Goal: Task Accomplishment & Management: Use online tool/utility

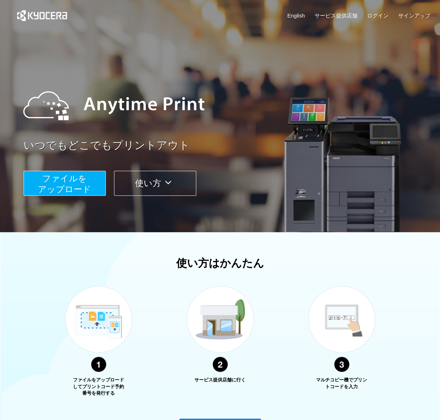
click at [83, 188] on span "ファイルを ​​アップロード" at bounding box center [64, 184] width 53 height 20
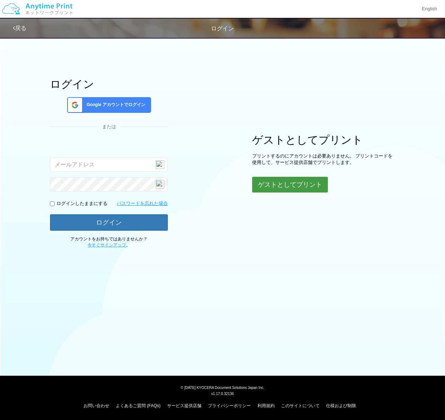
click at [294, 180] on button "ゲストとしてプリント" at bounding box center [290, 185] width 76 height 16
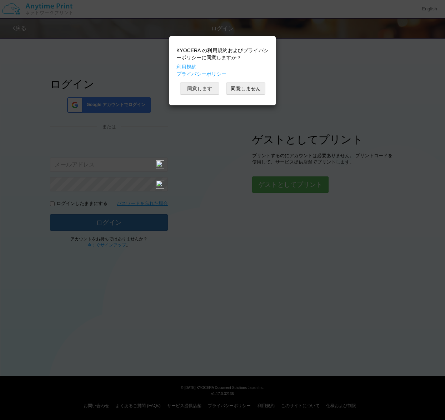
click at [192, 87] on button "同意します" at bounding box center [199, 89] width 39 height 12
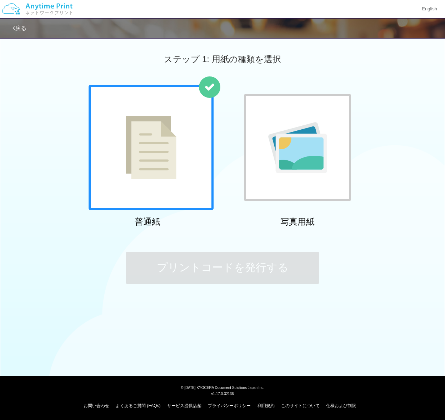
click at [142, 150] on img at bounding box center [151, 148] width 51 height 64
click at [112, 160] on div at bounding box center [151, 147] width 125 height 125
click at [182, 156] on div at bounding box center [151, 147] width 125 height 125
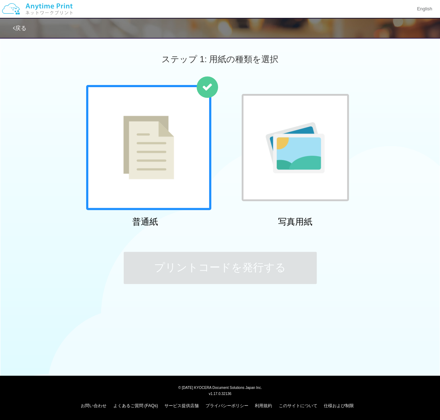
click at [182, 155] on div at bounding box center [148, 147] width 125 height 125
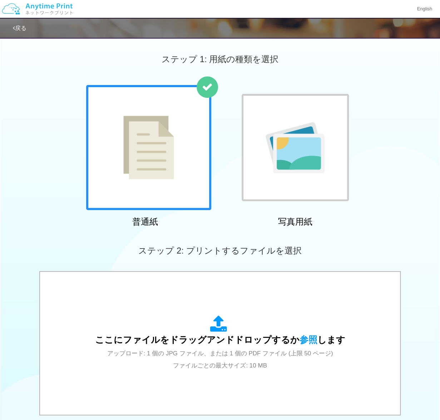
click at [182, 155] on div at bounding box center [148, 147] width 125 height 125
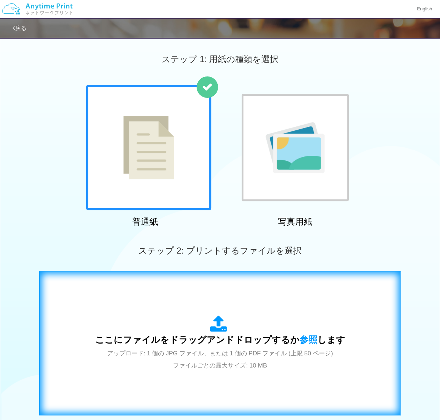
scroll to position [123, 0]
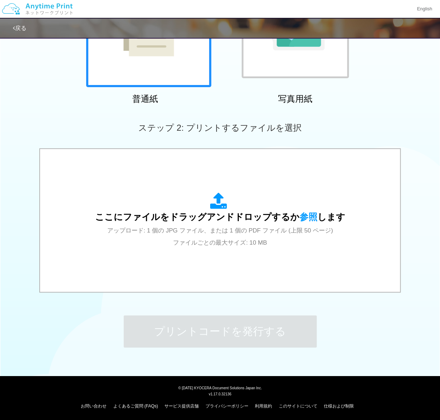
click at [1, 103] on div "普通紙 写真用紙" at bounding box center [220, 34] width 440 height 145
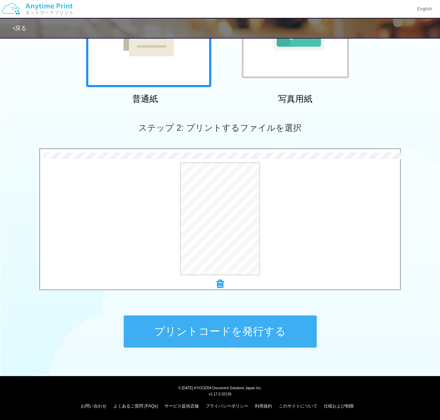
click at [212, 335] on button "プリントコードを発行する" at bounding box center [220, 331] width 193 height 32
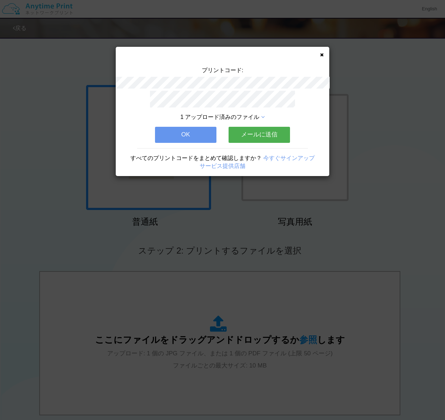
click at [181, 138] on button "OK" at bounding box center [185, 135] width 61 height 16
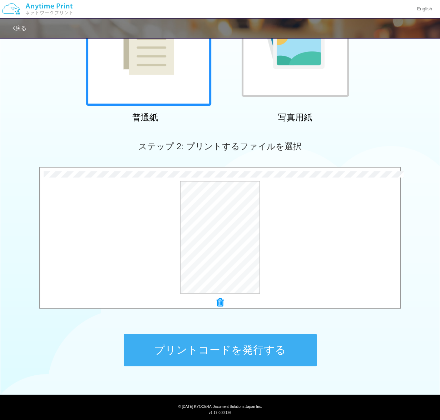
scroll to position [123, 0]
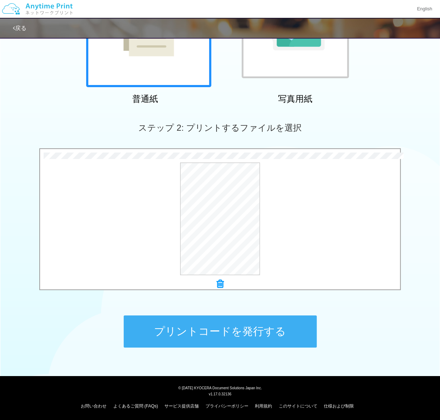
click at [234, 334] on button "プリントコードを発行する" at bounding box center [220, 331] width 193 height 32
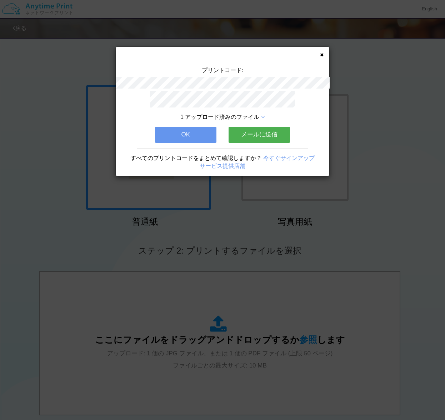
click at [320, 54] on icon at bounding box center [322, 55] width 4 height 5
